Goal: Task Accomplishment & Management: Manage account settings

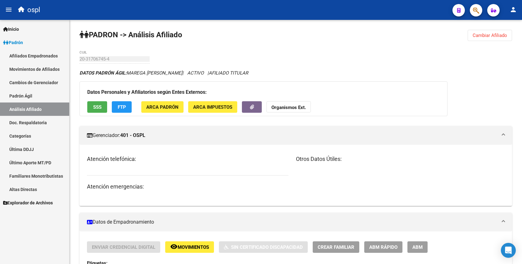
scroll to position [173, 0]
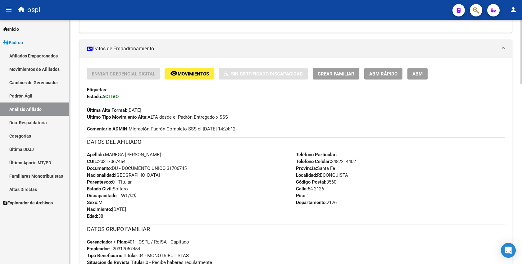
click at [240, 21] on div "Atención telefónica: Atención emergencias:" at bounding box center [191, 1] width 209 height 41
click at [245, 10] on div "ospl" at bounding box center [231, 10] width 433 height 14
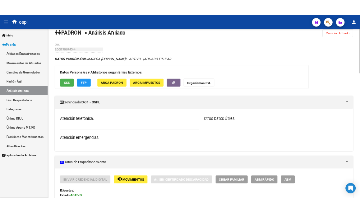
scroll to position [0, 0]
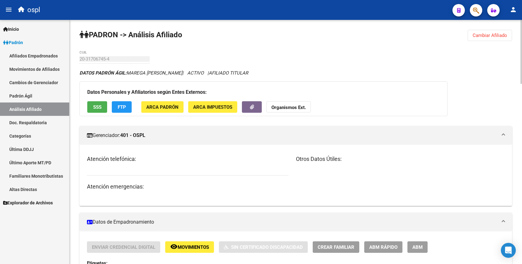
drag, startPoint x: 260, startPoint y: 33, endPoint x: 270, endPoint y: 35, distance: 9.5
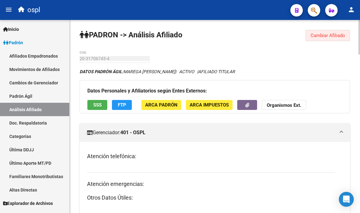
click at [320, 33] on span "Cambiar Afiliado" at bounding box center [328, 36] width 35 height 6
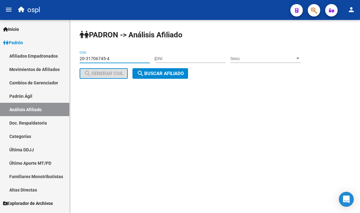
click at [102, 58] on input "20-31706745-4" at bounding box center [115, 58] width 70 height 5
paste input "7-29853961-1"
type input "27-29853961-1"
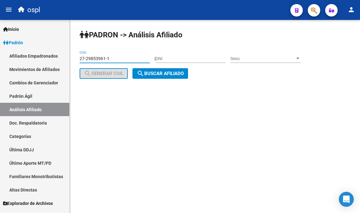
click at [160, 71] on span "search Buscar afiliado" at bounding box center [160, 74] width 47 height 6
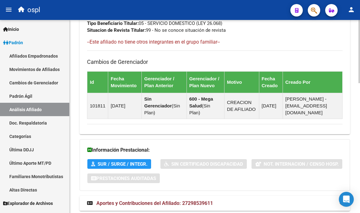
scroll to position [396, 0]
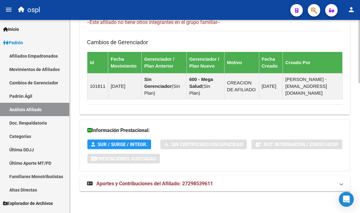
click at [149, 183] on span "Aportes y Contribuciones del Afiliado: 27298539611" at bounding box center [154, 183] width 117 height 6
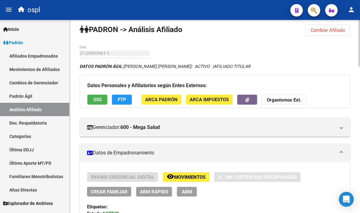
scroll to position [5, 0]
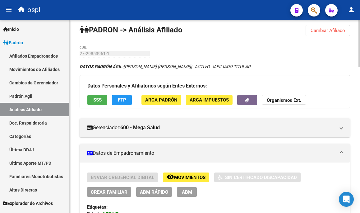
click at [255, 66] on div "DATOS PADRÓN ÁGIL: [PERSON_NAME] [PERSON_NAME] | ACTIVO | AFILIADO TITULAR" at bounding box center [215, 66] width 270 height 7
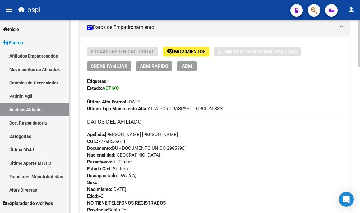
scroll to position [131, 0]
click at [120, 142] on span "CUIL: 27298539611" at bounding box center [106, 141] width 39 height 6
copy span "27298539611"
click at [204, 94] on div "Última Alta Formal: [DATE]" at bounding box center [214, 98] width 255 height 14
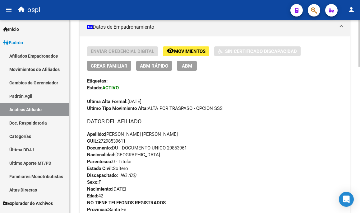
click at [111, 144] on div "Apellido: [PERSON_NAME] [PERSON_NAME]: 27298539611 Documento: DU - DOCUMENTO UN…" at bounding box center [214, 165] width 255 height 68
copy span "27298539611"
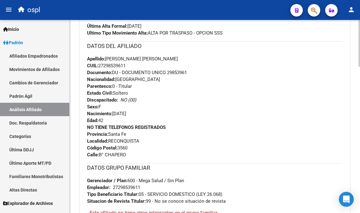
scroll to position [206, 0]
click at [156, 133] on div "NO TIENE TELEFONOS REGISTRADOS Provincia: Santa Fe Localidad: RECONQUISTA Códig…" at bounding box center [214, 140] width 255 height 34
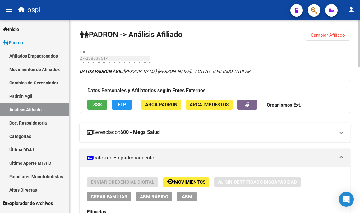
scroll to position [0, 0]
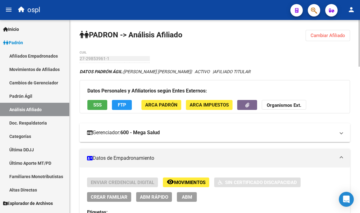
click at [202, 131] on mat-panel-title "Gerenciador: 600 - Mega Salud" at bounding box center [211, 132] width 248 height 7
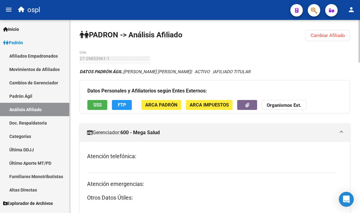
click at [190, 128] on mat-expansion-panel-header "Gerenciador: 600 - Mega Salud" at bounding box center [215, 132] width 270 height 19
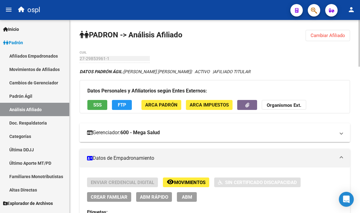
click at [190, 128] on mat-expansion-panel-header "Gerenciador: 600 - Mega Salud" at bounding box center [215, 132] width 270 height 19
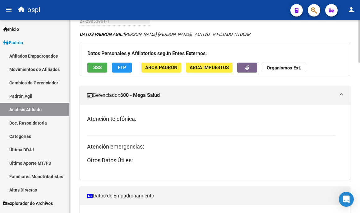
scroll to position [37, 0]
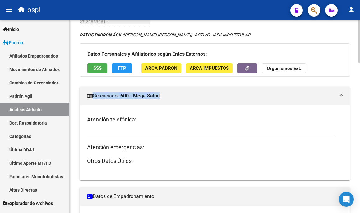
drag, startPoint x: 91, startPoint y: 75, endPoint x: 286, endPoint y: 101, distance: 196.9
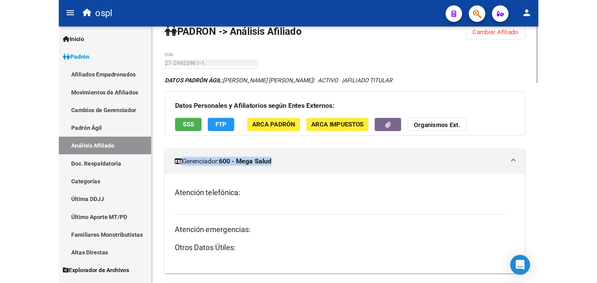
scroll to position [11, 0]
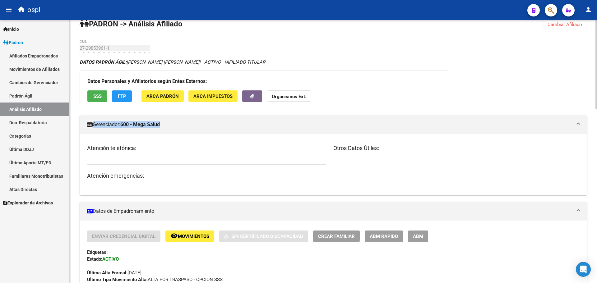
click at [318, 118] on mat-expansion-panel-header "Gerenciador: 600 - Mega Salud" at bounding box center [333, 124] width 507 height 19
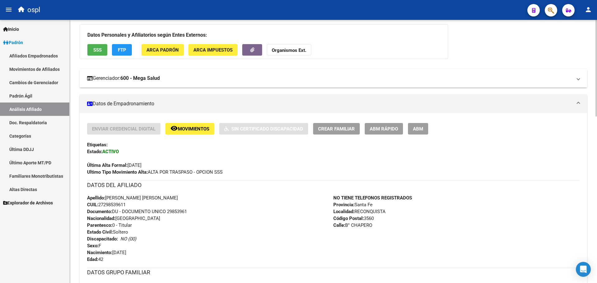
scroll to position [60, 0]
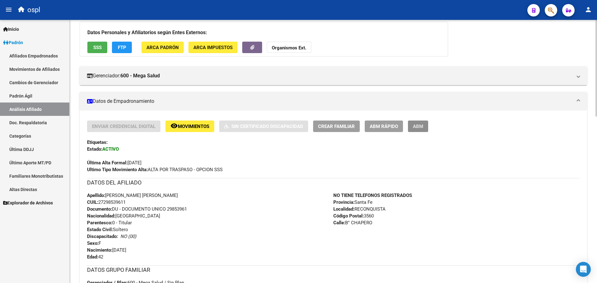
click at [420, 128] on span "ABM" at bounding box center [418, 127] width 10 height 6
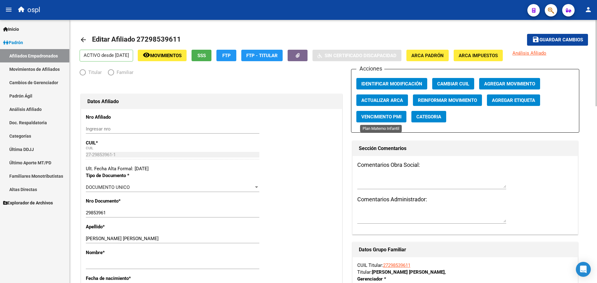
radio input "true"
type input "27-29853961-1"
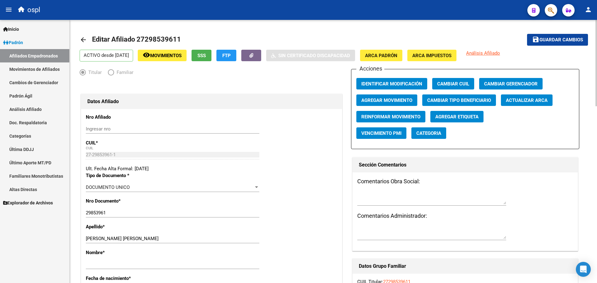
click at [507, 84] on span "Cambiar Gerenciador" at bounding box center [510, 84] width 53 height 6
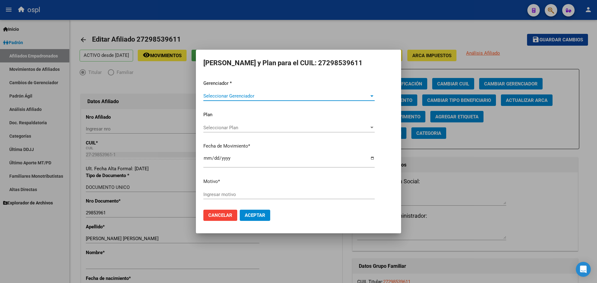
click at [240, 97] on span "Seleccionar Gerenciador" at bounding box center [286, 96] width 166 height 6
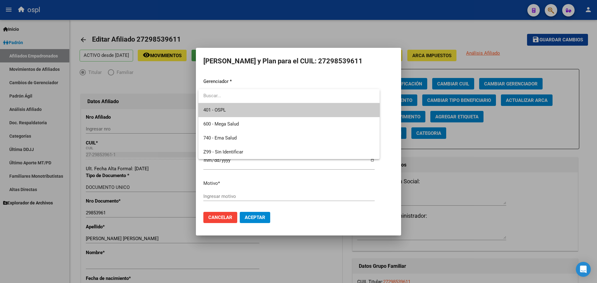
click at [241, 114] on span "401 - OSPL" at bounding box center [288, 110] width 171 height 14
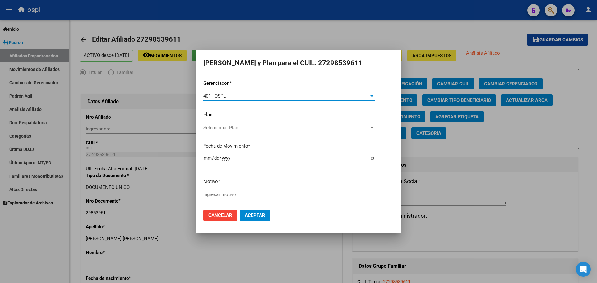
click at [239, 96] on div "401 - OSPL" at bounding box center [286, 96] width 166 height 6
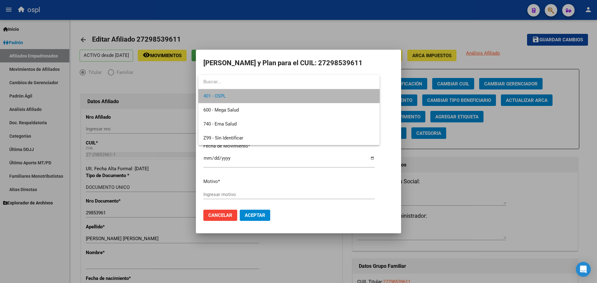
click at [240, 103] on span "401 - OSPL" at bounding box center [288, 96] width 171 height 14
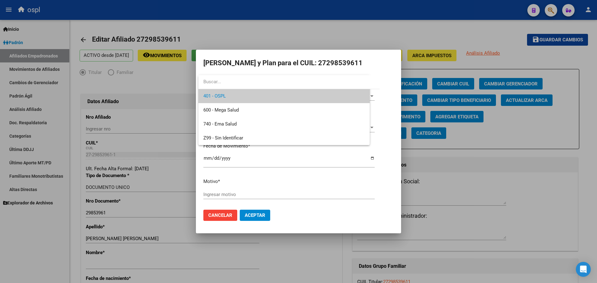
click at [240, 103] on div "401 - OSPL Seleccionar Gerenciador" at bounding box center [288, 98] width 171 height 15
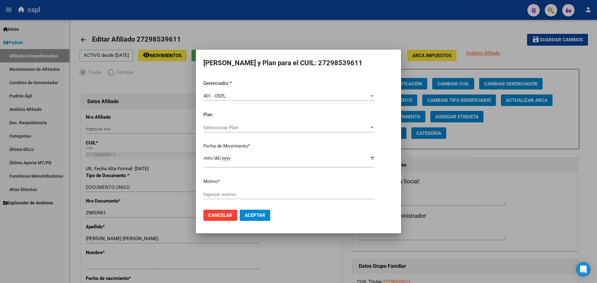
click at [228, 212] on button "Cancelar" at bounding box center [220, 215] width 34 height 11
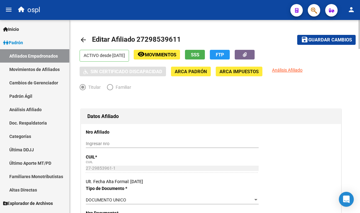
click at [189, 34] on mat-toolbar-row "arrow_back Editar Afiliado 27298539611" at bounding box center [180, 40] width 200 height 20
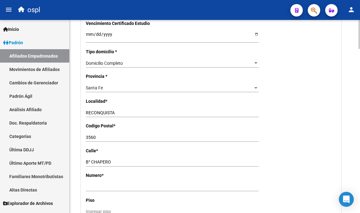
scroll to position [417, 0]
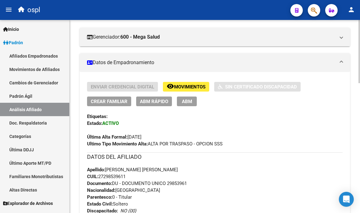
scroll to position [95, 0]
click at [192, 101] on button "ABM" at bounding box center [187, 102] width 20 height 10
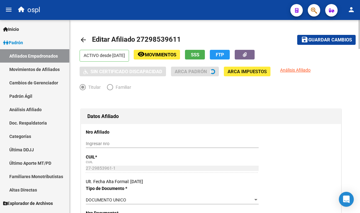
radio input "true"
type input "27-29853961-1"
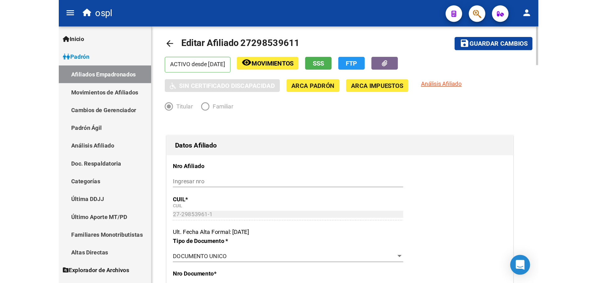
scroll to position [7, 0]
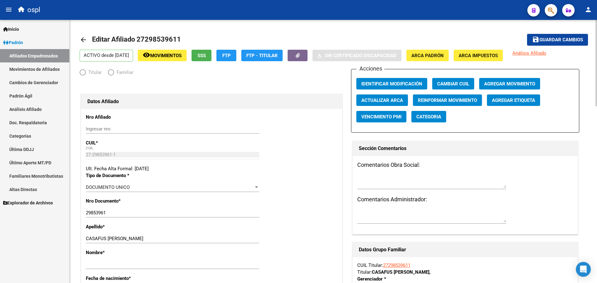
radio input "true"
type input "27-29853961-1"
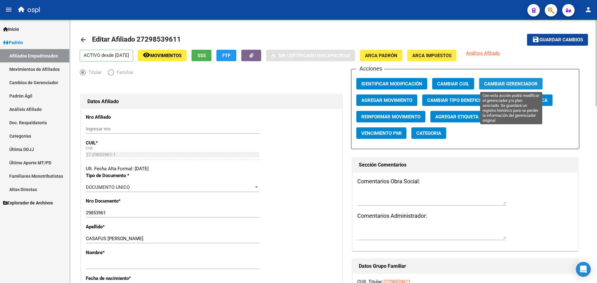
click at [499, 86] on span "Cambiar Gerenciador" at bounding box center [510, 84] width 53 height 6
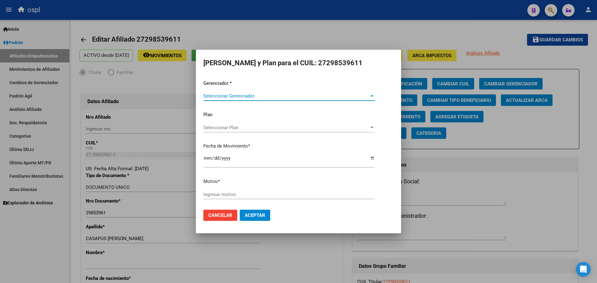
click at [230, 95] on span "Seleccionar Gerenciador" at bounding box center [286, 96] width 166 height 6
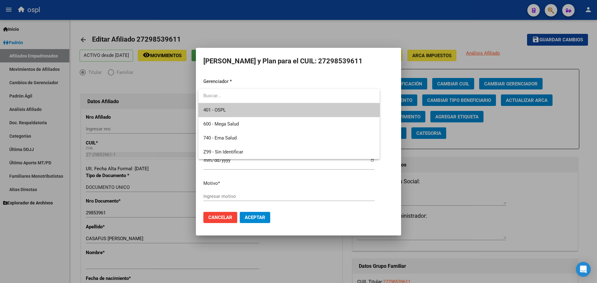
click at [230, 112] on span "401 - OSPL" at bounding box center [288, 110] width 171 height 14
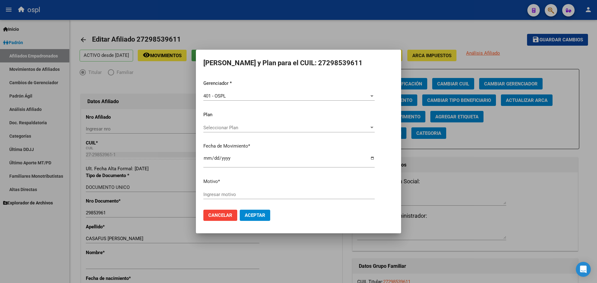
click at [372, 124] on div "Seleccionar Plan Seleccionar Plan" at bounding box center [288, 127] width 171 height 9
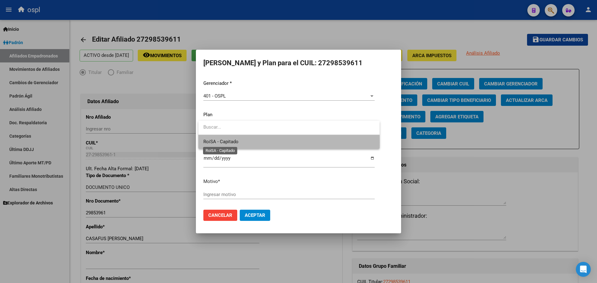
click at [228, 142] on span "RoiSA - Capitado" at bounding box center [220, 142] width 35 height 6
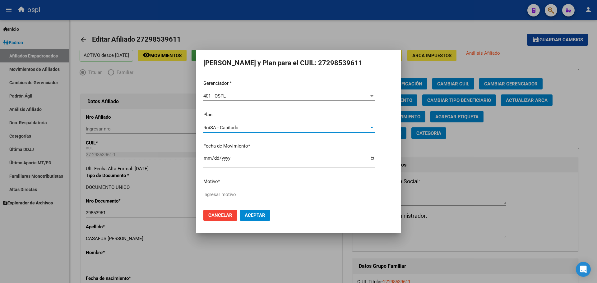
click at [248, 213] on span "Aceptar" at bounding box center [255, 216] width 21 height 6
click at [245, 195] on input "Ingresar motivo" at bounding box center [288, 195] width 171 height 6
type input "Santa Fe"
click at [252, 214] on span "Aceptar" at bounding box center [255, 216] width 21 height 6
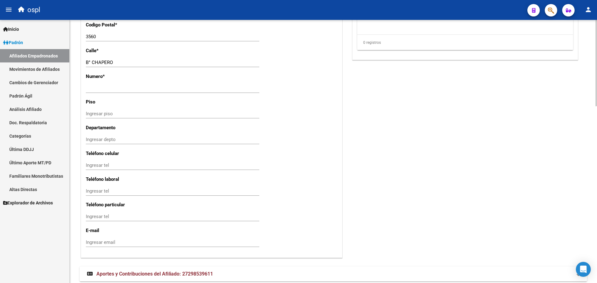
scroll to position [539, 0]
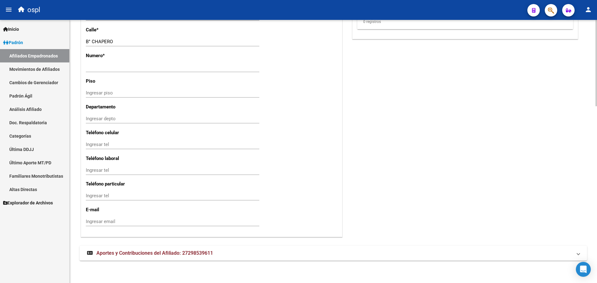
click at [110, 43] on input "B° CHAPERO" at bounding box center [172, 42] width 173 height 6
click at [122, 44] on input "B° CHAPERO" at bounding box center [172, 42] width 173 height 6
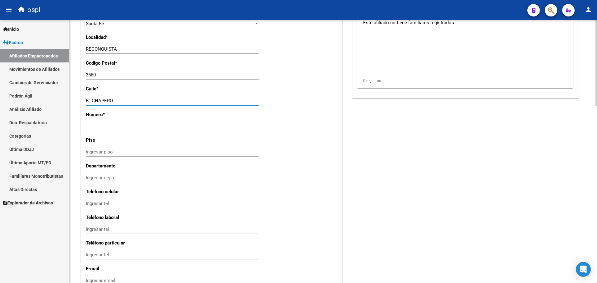
scroll to position [479, 0]
click at [111, 128] on input "Ingresar nro" at bounding box center [172, 128] width 173 height 6
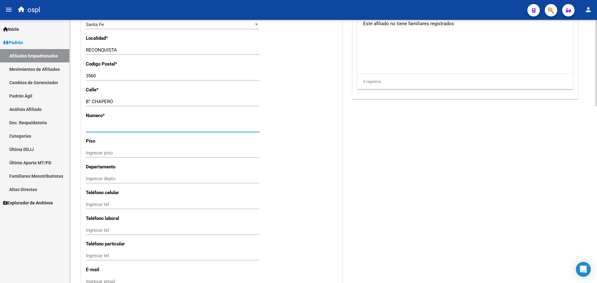
click at [121, 100] on input "B° CHAPERO" at bounding box center [172, 102] width 173 height 6
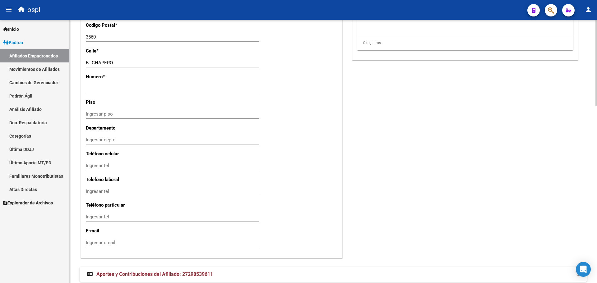
scroll to position [0, 0]
